Goal: Task Accomplishment & Management: Manage account settings

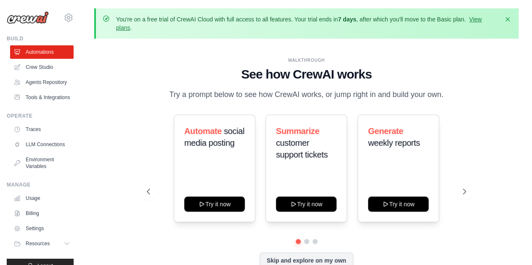
click at [153, 124] on div "Automate social media posting Try it now Summarize customer support tickets Try…" at bounding box center [306, 169] width 319 height 108
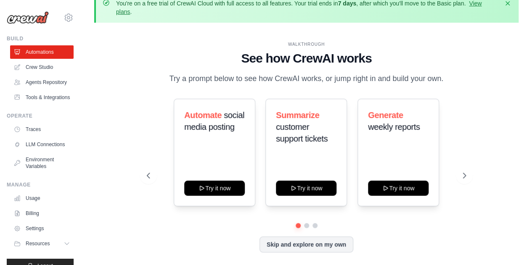
scroll to position [28, 0]
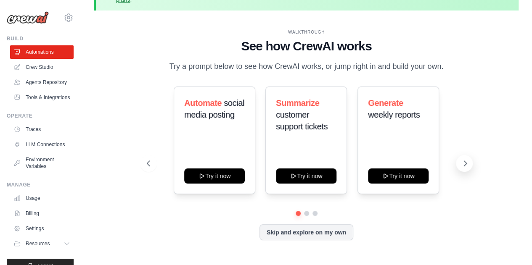
click at [468, 172] on button at bounding box center [464, 163] width 17 height 17
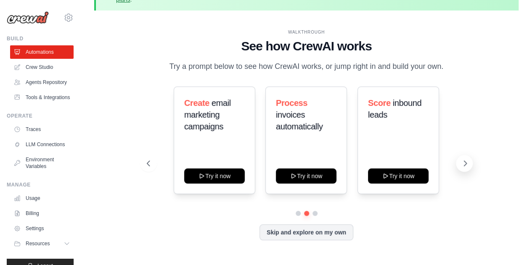
click at [468, 172] on button at bounding box center [464, 163] width 17 height 17
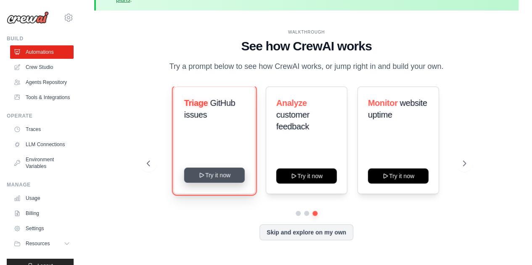
click at [211, 183] on button "Try it now" at bounding box center [214, 175] width 61 height 15
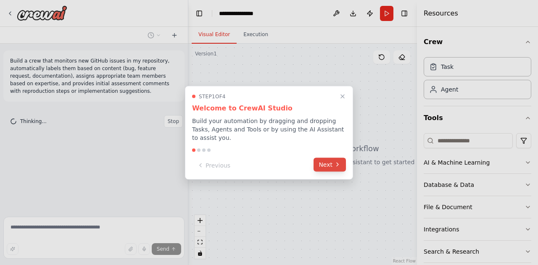
click at [336, 162] on icon at bounding box center [337, 165] width 7 height 7
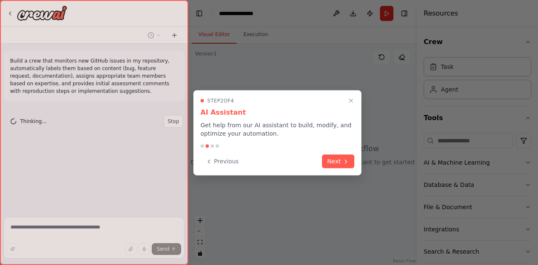
click at [336, 162] on button "Next" at bounding box center [338, 162] width 32 height 14
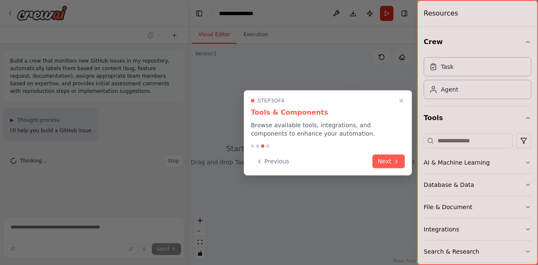
click at [336, 162] on div "Previous Next" at bounding box center [328, 162] width 154 height 14
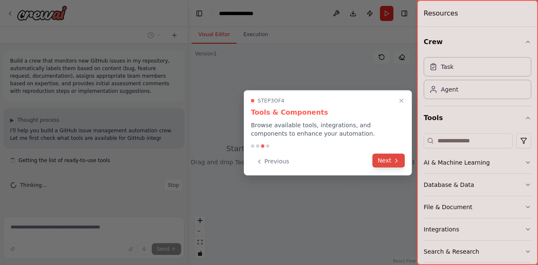
click at [385, 162] on button "Next" at bounding box center [389, 161] width 32 height 14
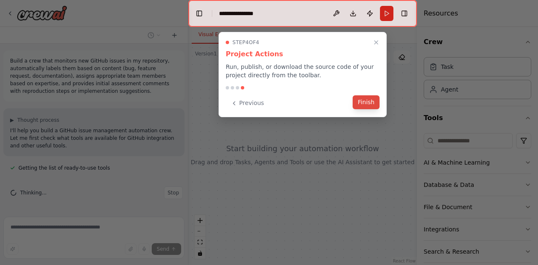
click at [367, 103] on button "Finish" at bounding box center [366, 102] width 27 height 14
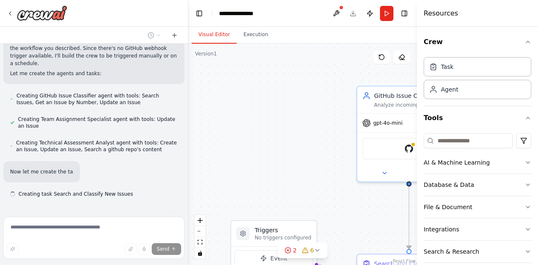
scroll to position [412, 0]
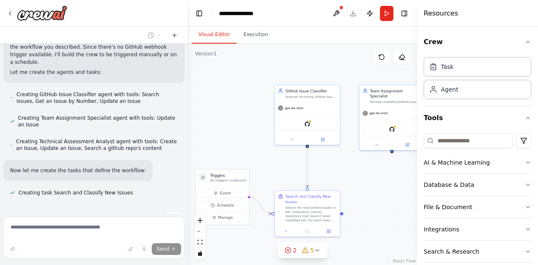
drag, startPoint x: 281, startPoint y: 156, endPoint x: 224, endPoint y: 133, distance: 61.6
click at [224, 133] on div ".deletable-edge-delete-btn { width: 20px; height: 20px; border: 0px solid #ffff…" at bounding box center [302, 155] width 229 height 222
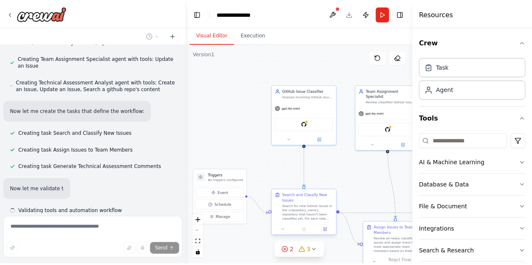
scroll to position [490, 0]
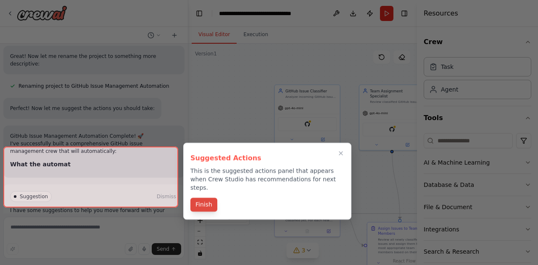
click at [200, 198] on button "Finish" at bounding box center [204, 205] width 27 height 14
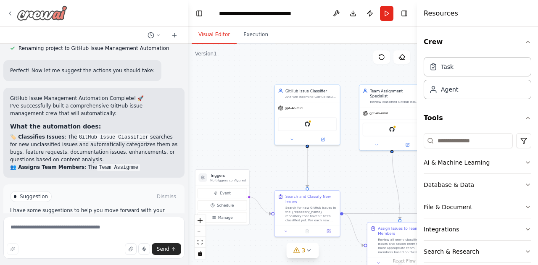
click at [15, 12] on div at bounding box center [37, 12] width 61 height 15
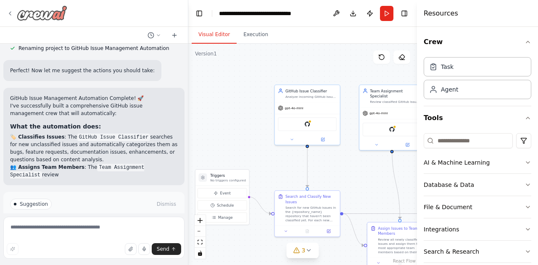
scroll to position [879, 0]
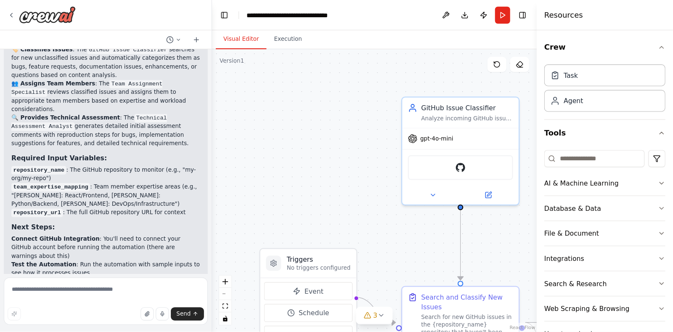
scroll to position [928, 0]
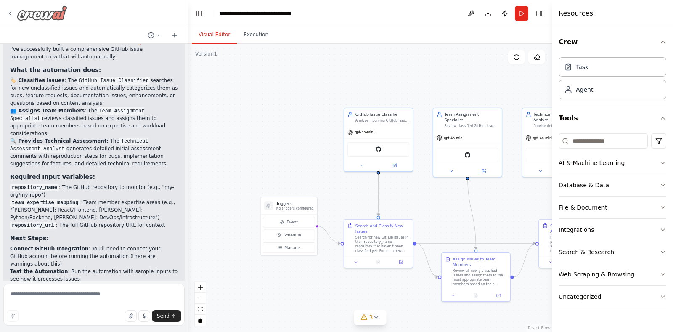
click at [15, 12] on div at bounding box center [37, 12] width 61 height 15
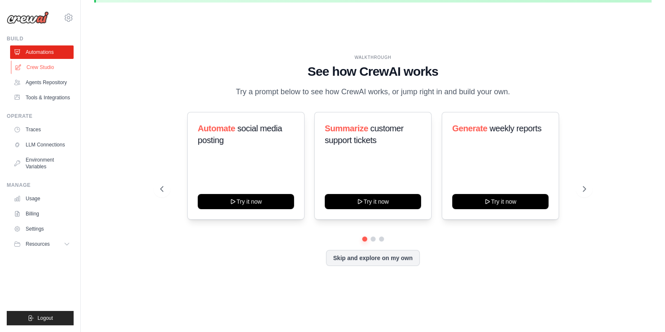
click at [38, 67] on link "Crew Studio" at bounding box center [43, 67] width 64 height 13
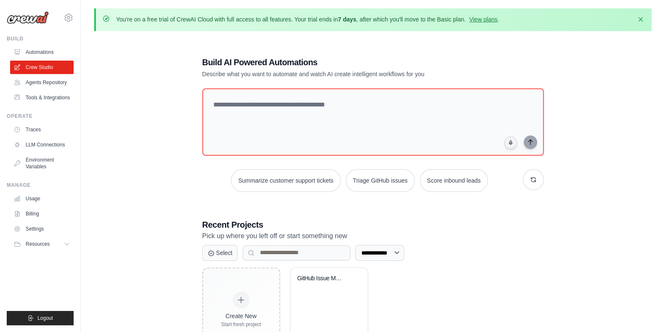
scroll to position [5, 0]
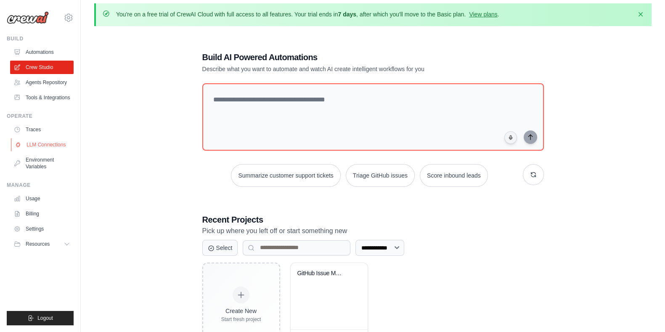
click at [32, 151] on link "LLM Connections" at bounding box center [43, 144] width 64 height 13
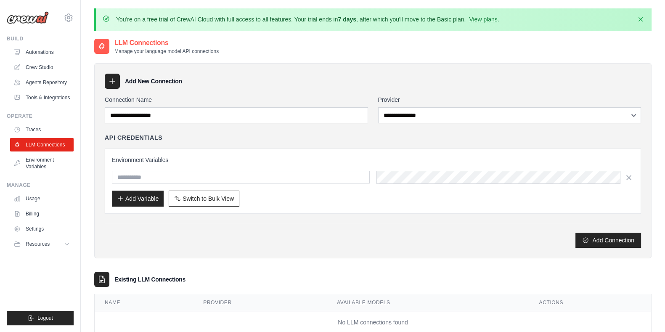
click at [32, 151] on link "LLM Connections" at bounding box center [42, 144] width 64 height 13
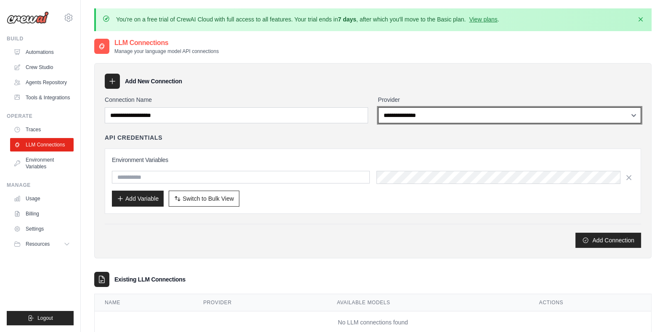
click at [440, 112] on select "**********" at bounding box center [509, 115] width 263 height 16
select select "******"
click at [378, 107] on select "**********" at bounding box center [509, 115] width 263 height 16
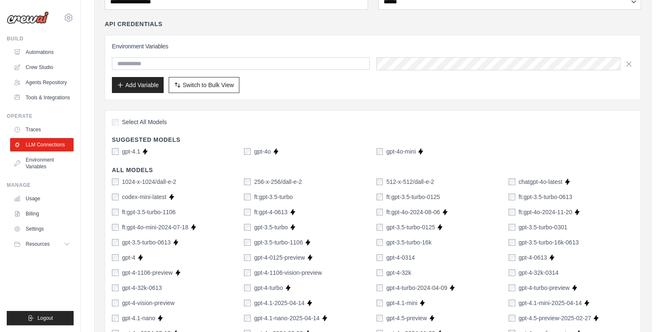
scroll to position [113, 0]
click at [53, 83] on link "Agents Repository" at bounding box center [43, 82] width 64 height 13
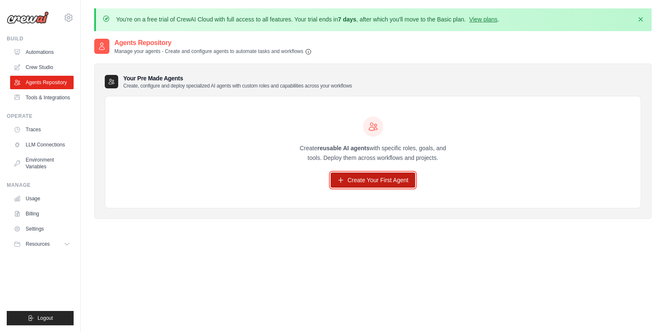
click at [363, 180] on link "Create Your First Agent" at bounding box center [373, 179] width 85 height 15
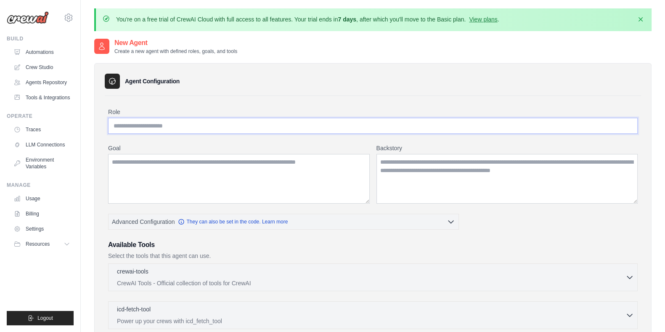
click at [179, 125] on input "Role" at bounding box center [373, 126] width 530 height 16
type input "*"
type input "****"
click at [233, 108] on label "Role" at bounding box center [373, 112] width 530 height 8
click at [233, 118] on input "****" at bounding box center [373, 126] width 530 height 16
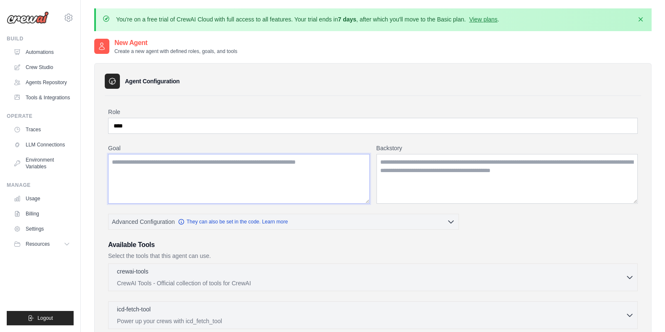
click at [244, 178] on textarea "Goal" at bounding box center [239, 179] width 262 height 50
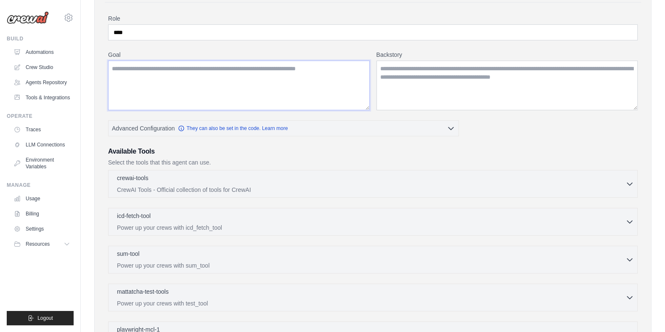
scroll to position [95, 0]
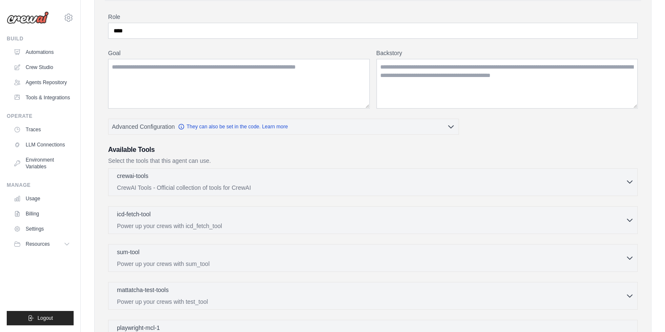
click at [250, 178] on div "crewai-tools 0 selected" at bounding box center [371, 177] width 509 height 10
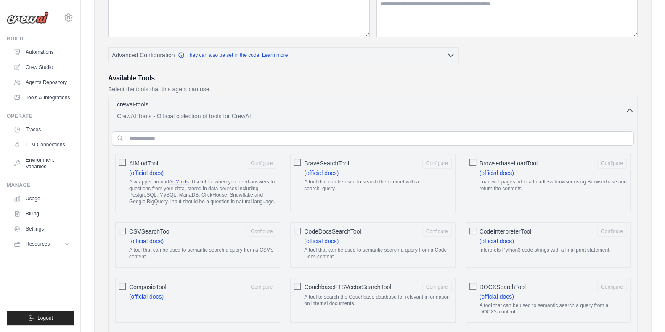
scroll to position [185, 0]
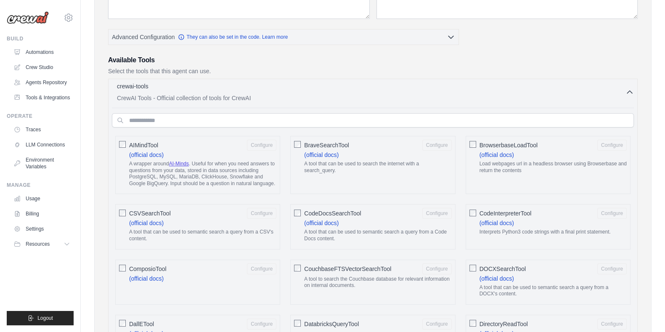
click at [208, 83] on div "crewai-tools 0 selected" at bounding box center [371, 87] width 509 height 10
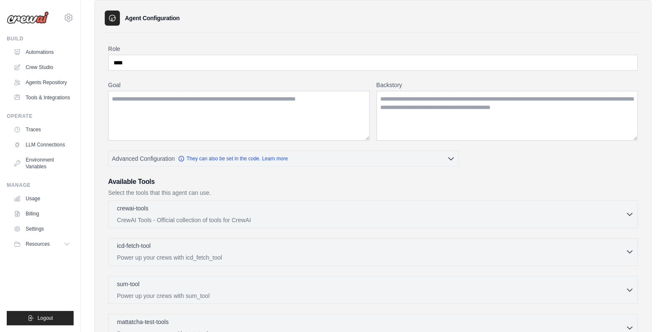
scroll to position [62, 0]
click at [252, 217] on p "CrewAI Tools - Official collection of tools for CrewAI" at bounding box center [371, 221] width 509 height 8
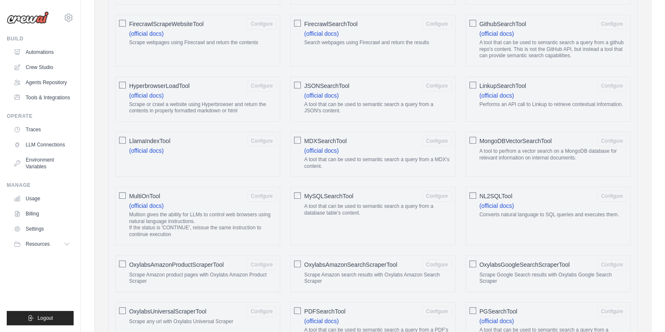
scroll to position [662, 0]
drag, startPoint x: 481, startPoint y: 217, endPoint x: 378, endPoint y: 229, distance: 103.3
click at [378, 229] on div "MySQLSearchTool Configure A tool that can be used to semantic search a query fr…" at bounding box center [372, 215] width 165 height 58
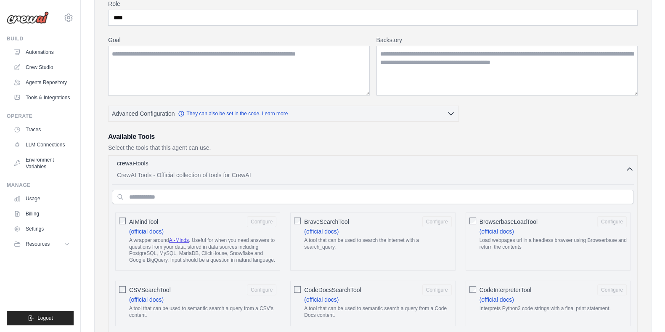
scroll to position [0, 0]
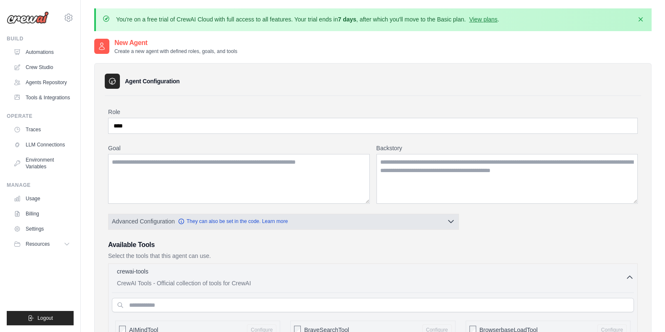
click at [384, 217] on button "Advanced Configuration They can also be set in the code. Learn more" at bounding box center [284, 221] width 350 height 15
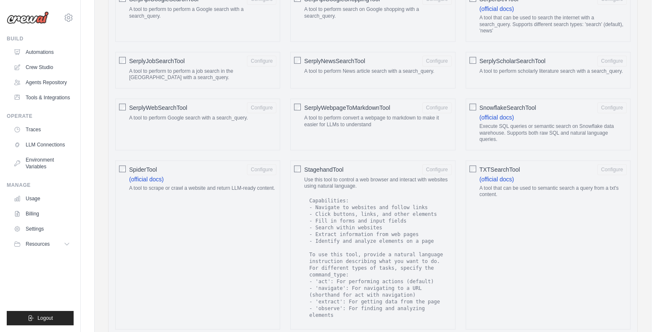
scroll to position [1651, 0]
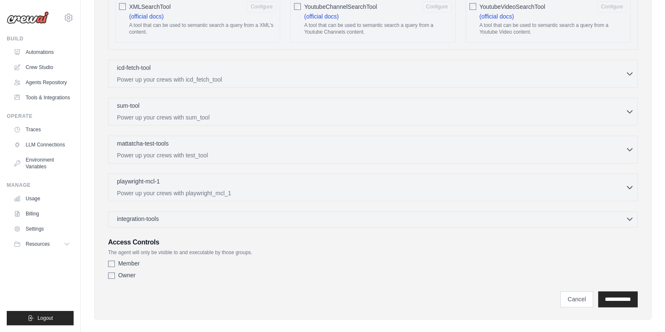
click at [220, 215] on div "integration-tools 0 selected" at bounding box center [375, 219] width 517 height 8
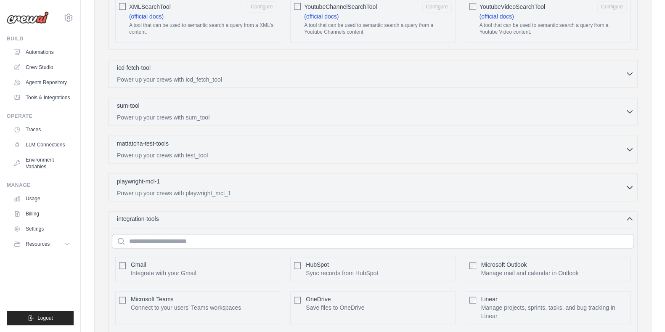
click at [220, 215] on div "integration-tools 0 selected" at bounding box center [375, 219] width 517 height 8
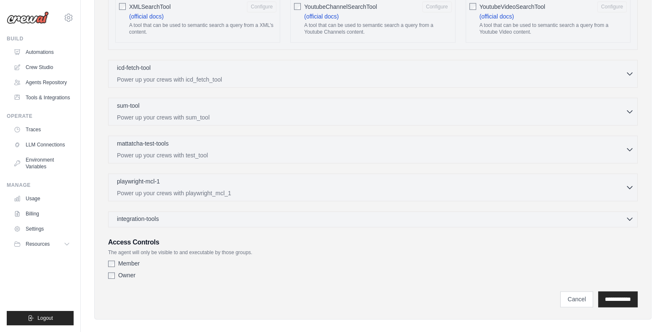
click at [221, 215] on div "integration-tools 0 selected" at bounding box center [375, 219] width 517 height 8
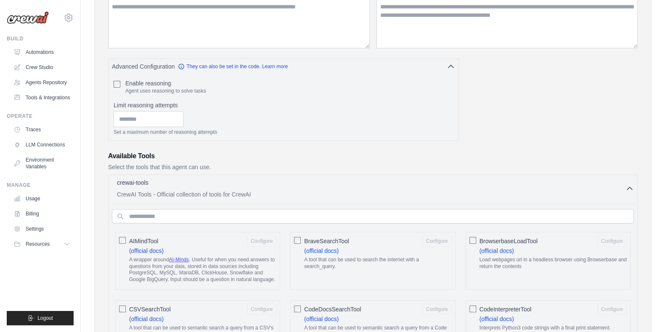
scroll to position [164, 0]
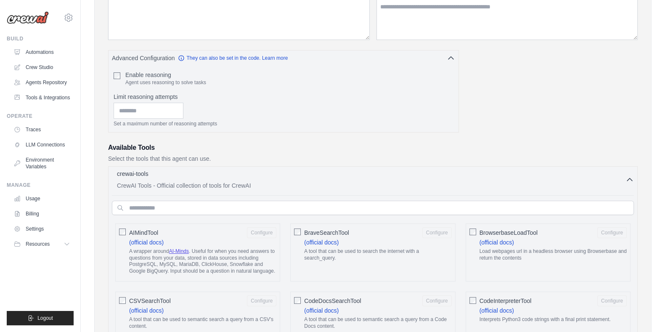
click at [169, 173] on div "crewai-tools 0 selected" at bounding box center [371, 175] width 509 height 10
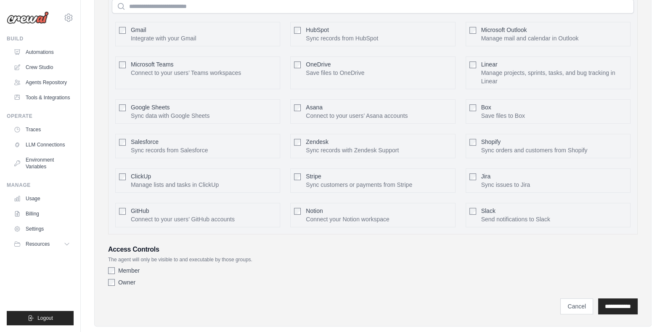
scroll to position [555, 0]
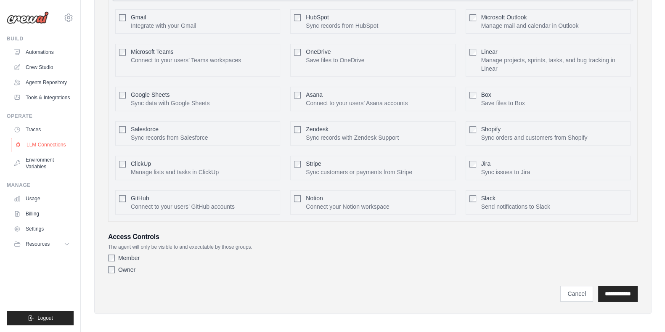
click at [55, 151] on link "LLM Connections" at bounding box center [43, 144] width 64 height 13
select select "******"
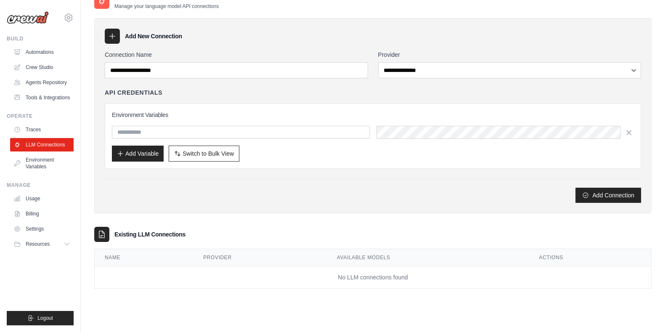
scroll to position [23, 0]
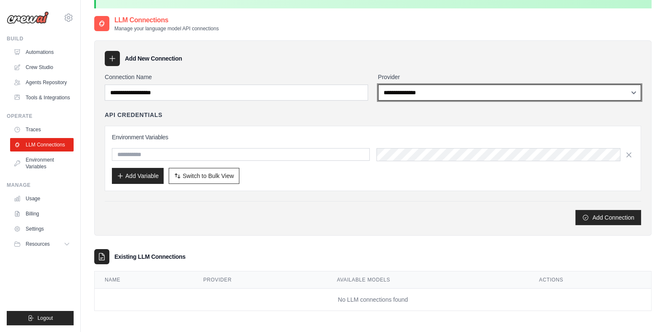
click at [424, 94] on select "**********" at bounding box center [509, 93] width 263 height 16
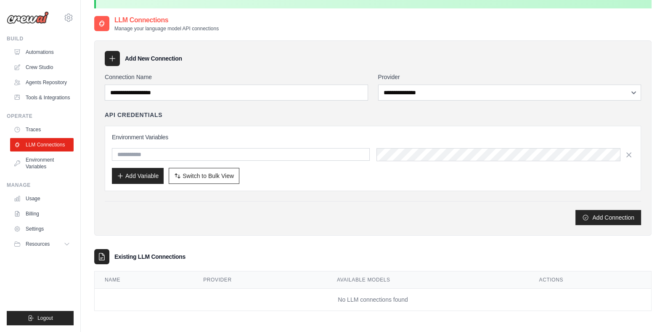
click at [293, 114] on div "API Credentials" at bounding box center [373, 115] width 536 height 8
click at [334, 152] on input "text" at bounding box center [241, 154] width 258 height 13
click at [337, 129] on div "Environment Variables Add Variable Switch to Bulk View Switch to Table View" at bounding box center [373, 158] width 536 height 65
click at [44, 66] on link "Crew Studio" at bounding box center [43, 67] width 64 height 13
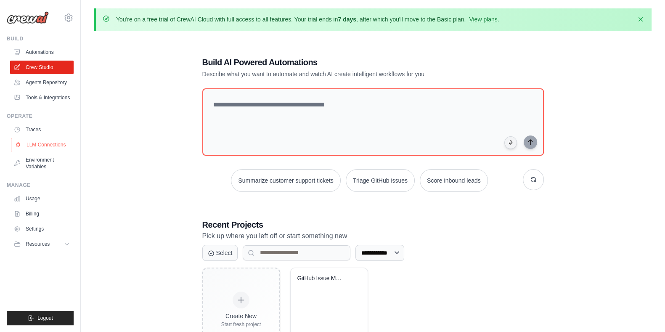
click at [51, 151] on link "LLM Connections" at bounding box center [43, 144] width 64 height 13
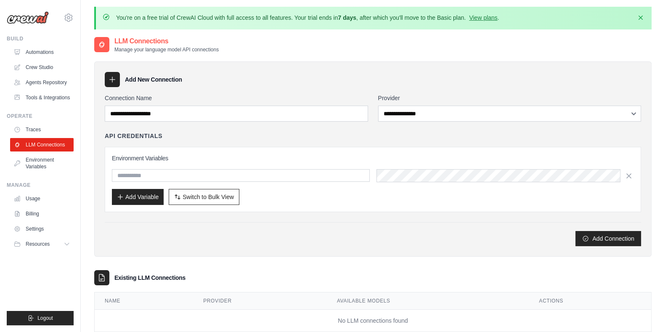
scroll to position [21, 0]
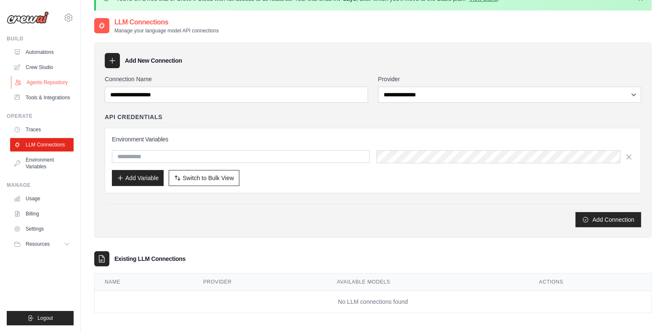
click at [51, 85] on link "Agents Repository" at bounding box center [43, 82] width 64 height 13
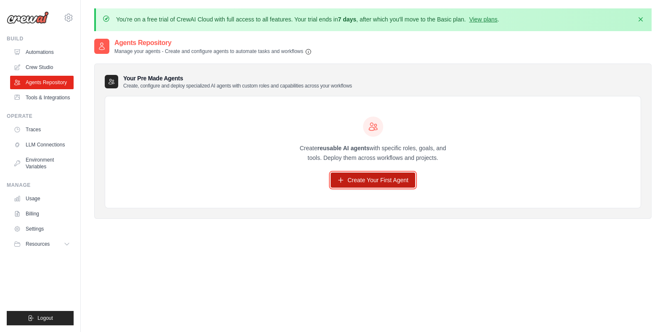
click at [367, 184] on link "Create Your First Agent" at bounding box center [373, 179] width 85 height 15
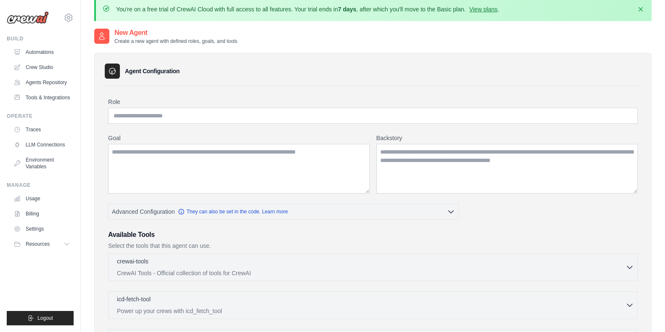
scroll to position [11, 0]
click at [276, 114] on input "Role" at bounding box center [373, 115] width 530 height 16
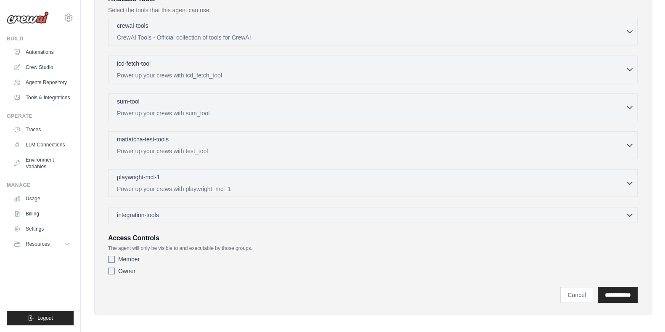
scroll to position [248, 0]
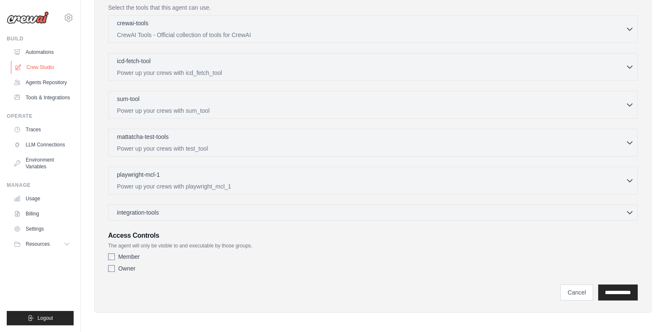
click at [52, 72] on link "Crew Studio" at bounding box center [43, 67] width 64 height 13
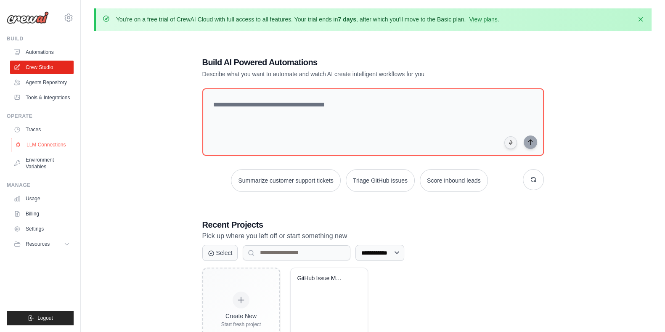
click at [40, 151] on link "LLM Connections" at bounding box center [43, 144] width 64 height 13
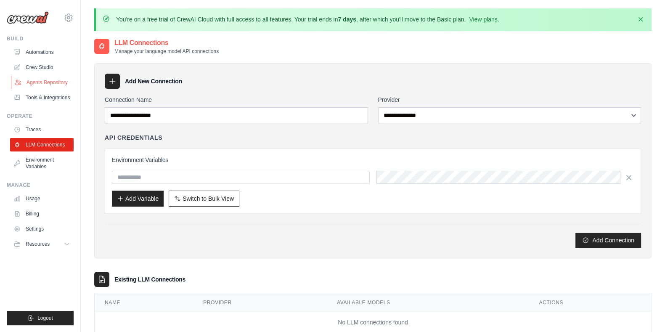
click at [36, 85] on link "Agents Repository" at bounding box center [43, 82] width 64 height 13
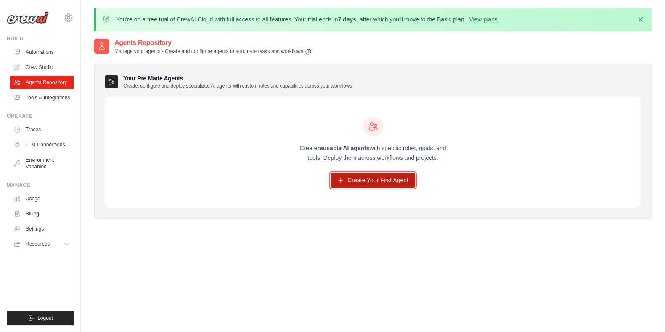
click at [341, 186] on link "Create Your First Agent" at bounding box center [373, 179] width 85 height 15
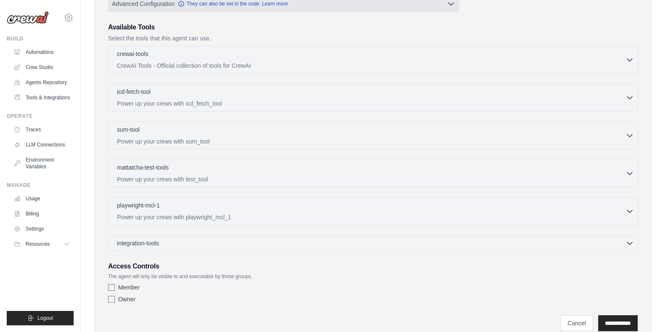
scroll to position [248, 0]
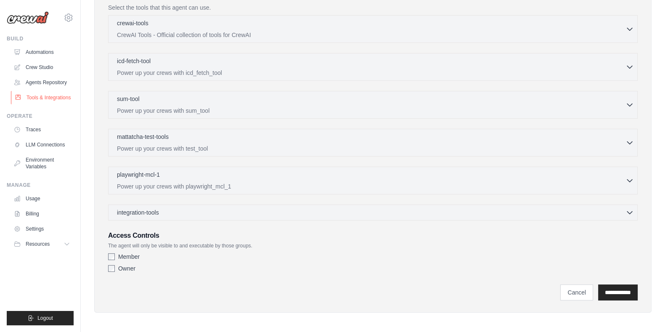
click at [38, 104] on link "Tools & Integrations" at bounding box center [43, 97] width 64 height 13
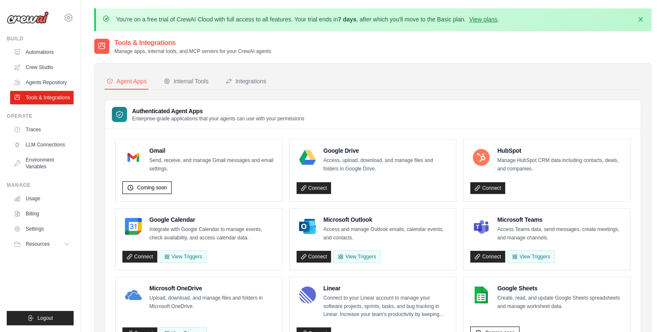
drag, startPoint x: 341, startPoint y: 79, endPoint x: 345, endPoint y: 81, distance: 4.3
click at [345, 81] on nav "Agent Apps Internal Tools Integrations" at bounding box center [373, 82] width 536 height 16
click at [189, 88] on button "Internal Tools" at bounding box center [186, 82] width 48 height 16
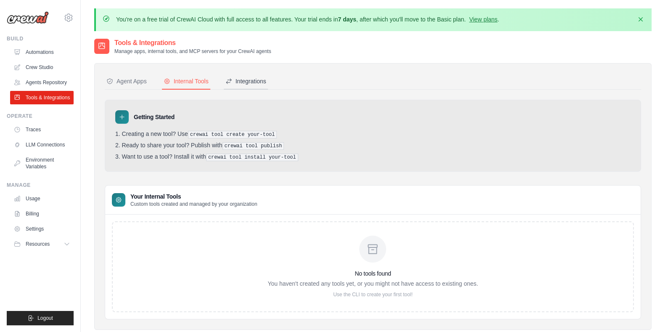
click at [260, 75] on button "Integrations" at bounding box center [246, 82] width 44 height 16
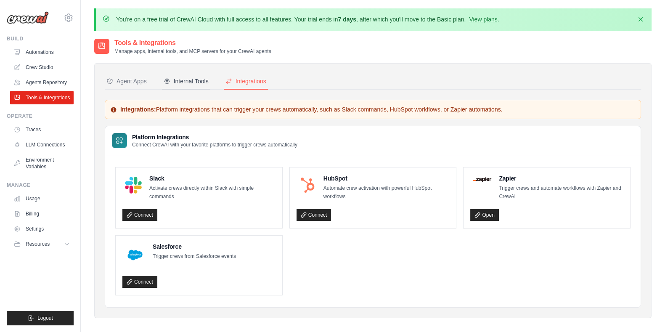
click at [183, 75] on button "Internal Tools" at bounding box center [186, 82] width 48 height 16
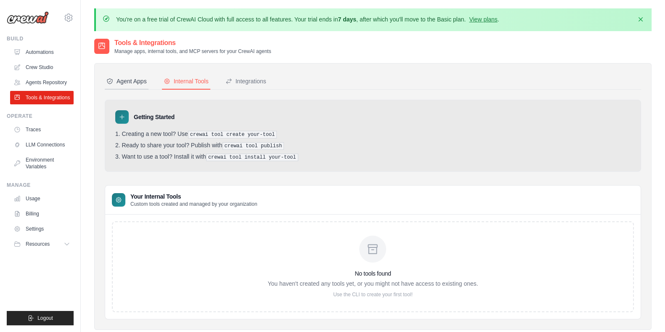
click at [133, 74] on button "Agent Apps" at bounding box center [127, 82] width 44 height 16
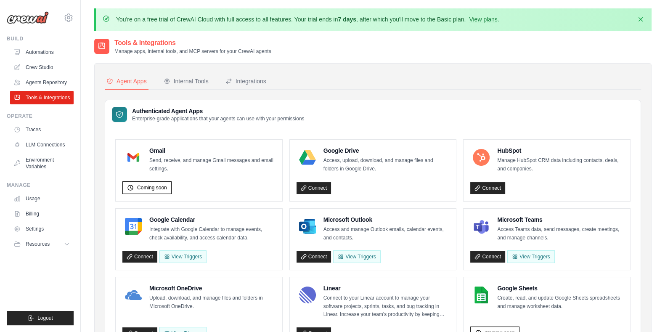
scroll to position [16, 0]
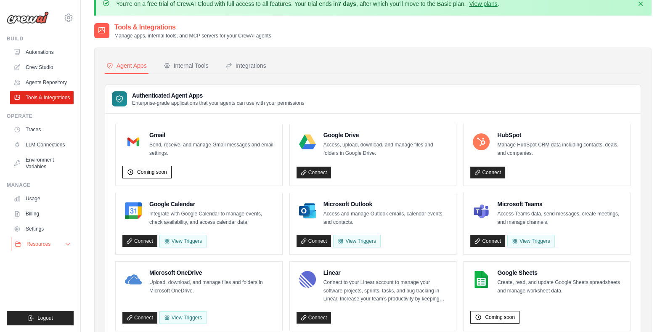
click at [49, 247] on span "Resources" at bounding box center [39, 244] width 24 height 7
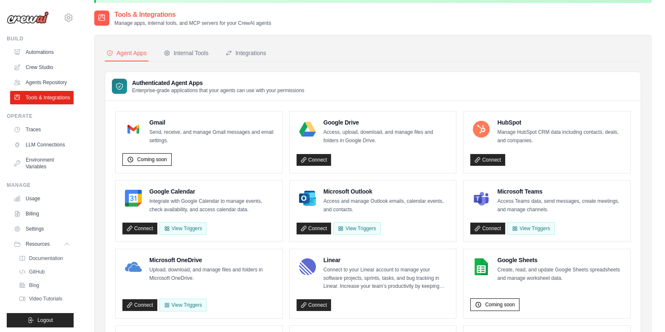
scroll to position [29, 0]
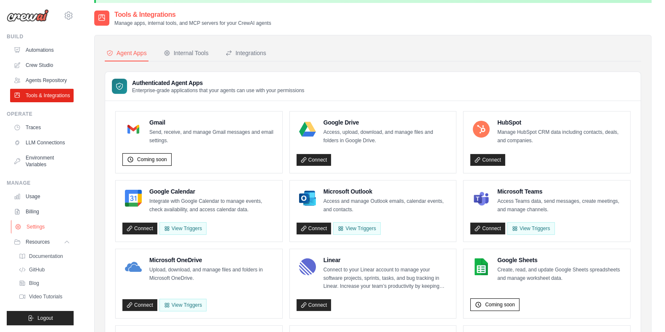
click at [32, 222] on link "Settings" at bounding box center [43, 226] width 64 height 13
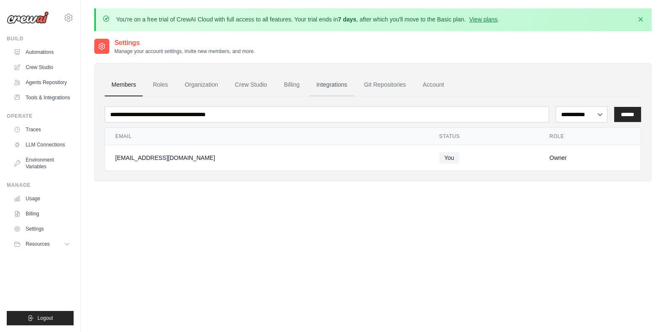
click at [340, 85] on link "Integrations" at bounding box center [332, 85] width 44 height 23
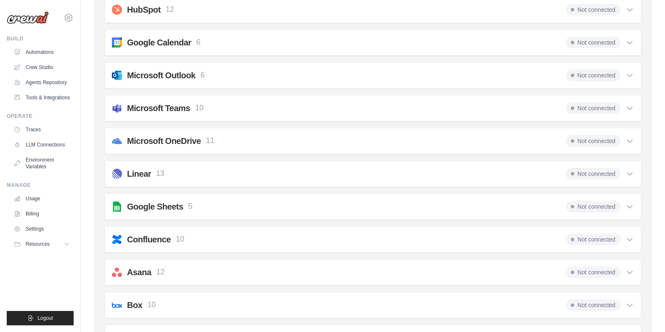
scroll to position [264, 0]
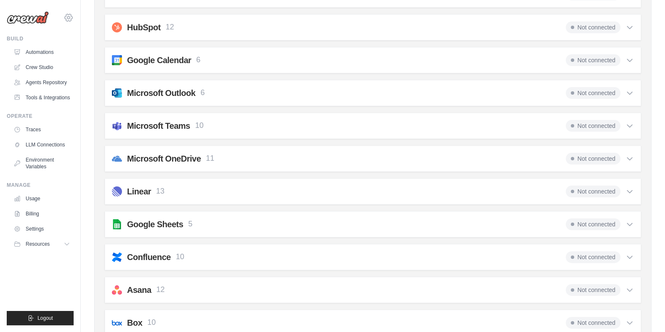
click at [72, 19] on icon at bounding box center [69, 17] width 8 height 7
click at [106, 51] on span "Settings" at bounding box center [104, 52] width 66 height 8
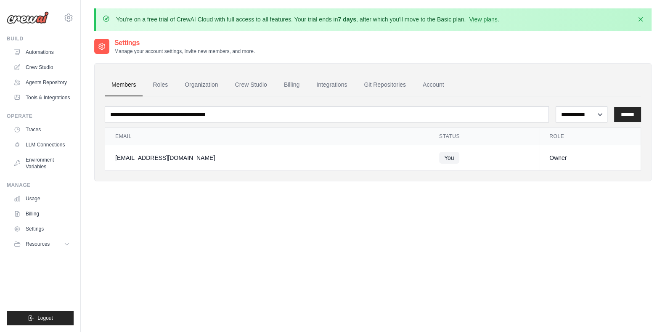
click at [364, 237] on div "**********" at bounding box center [372, 204] width 557 height 332
click at [392, 47] on div "Settings Manage your account settings, invite new members, and more." at bounding box center [372, 46] width 557 height 17
